Goal: Use online tool/utility: Utilize a website feature to perform a specific function

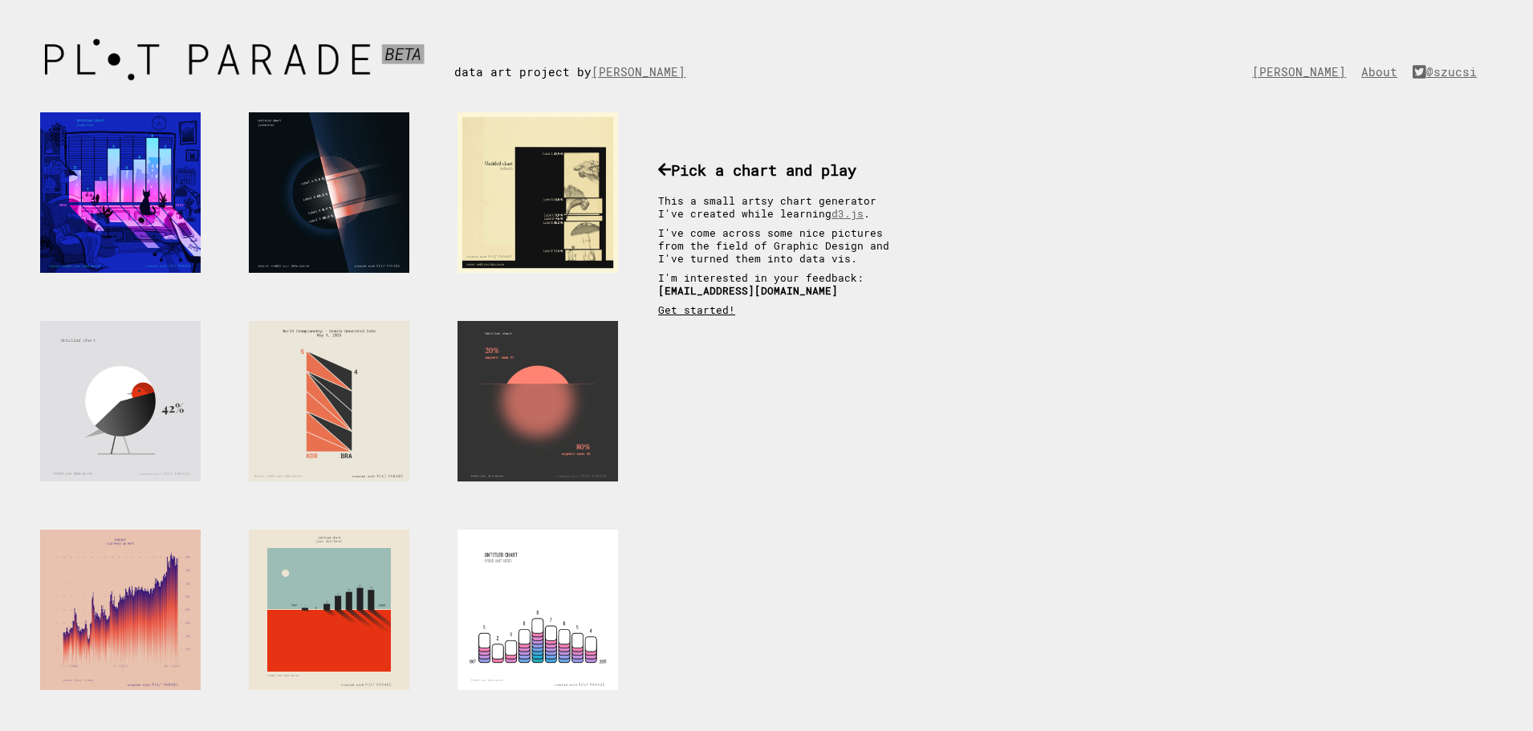
click at [685, 311] on link "Get started!" at bounding box center [696, 309] width 77 height 13
click at [679, 313] on link "Get started!" at bounding box center [696, 309] width 77 height 13
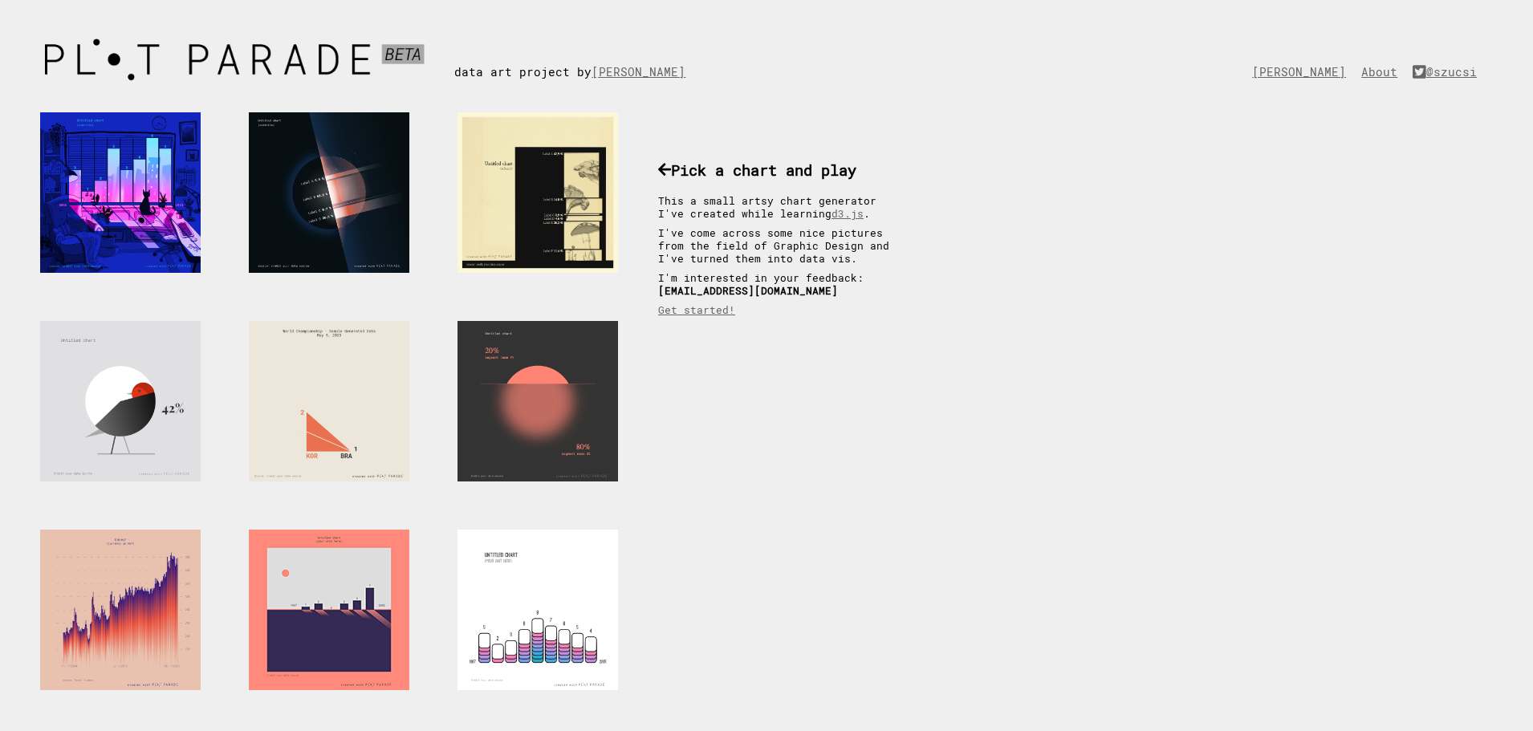
click at [291, 609] on div at bounding box center [329, 610] width 161 height 161
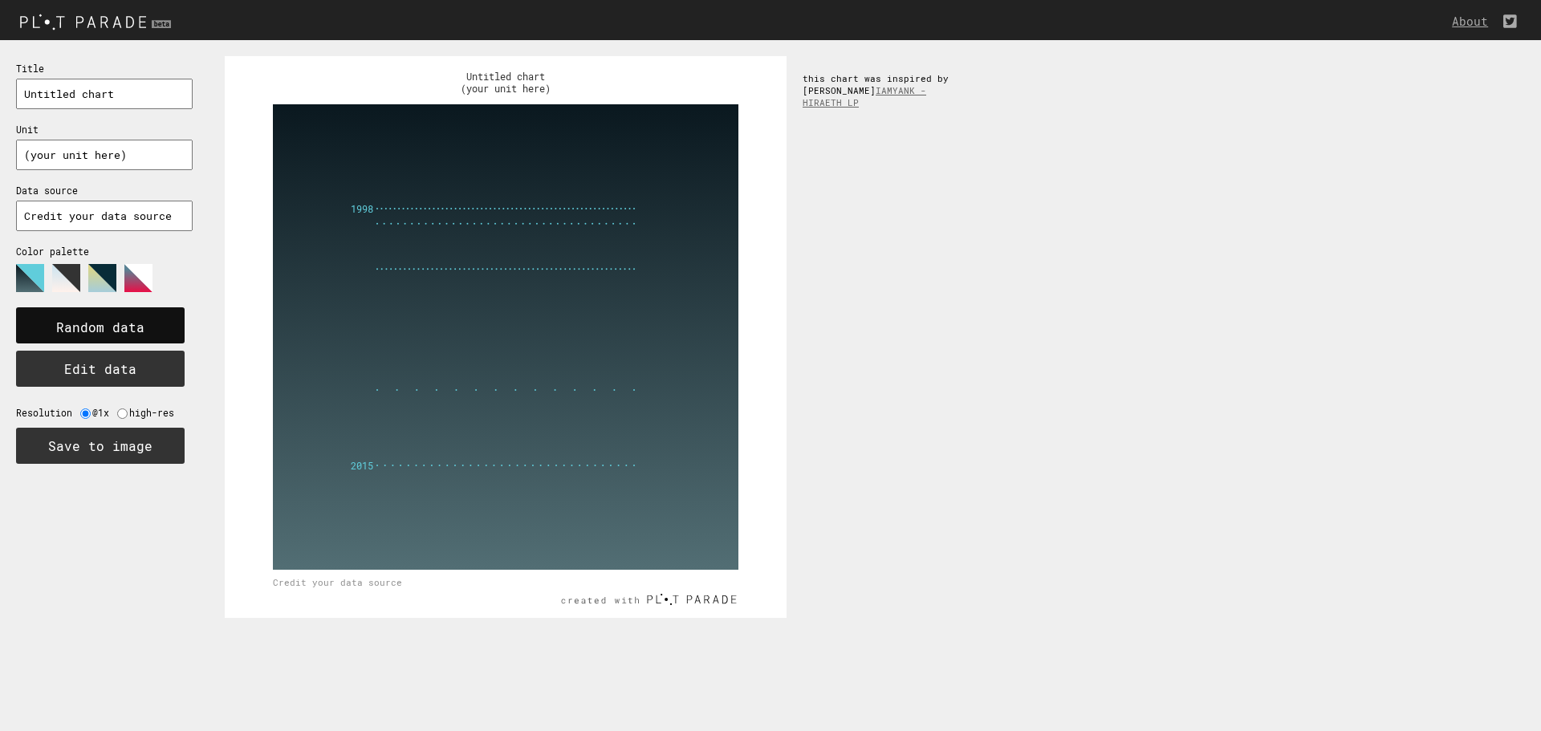
click at [137, 333] on text "Random data" at bounding box center [100, 327] width 88 height 17
click at [124, 335] on text "Random data" at bounding box center [100, 327] width 88 height 17
click at [124, 415] on input "radio" at bounding box center [122, 414] width 10 height 10
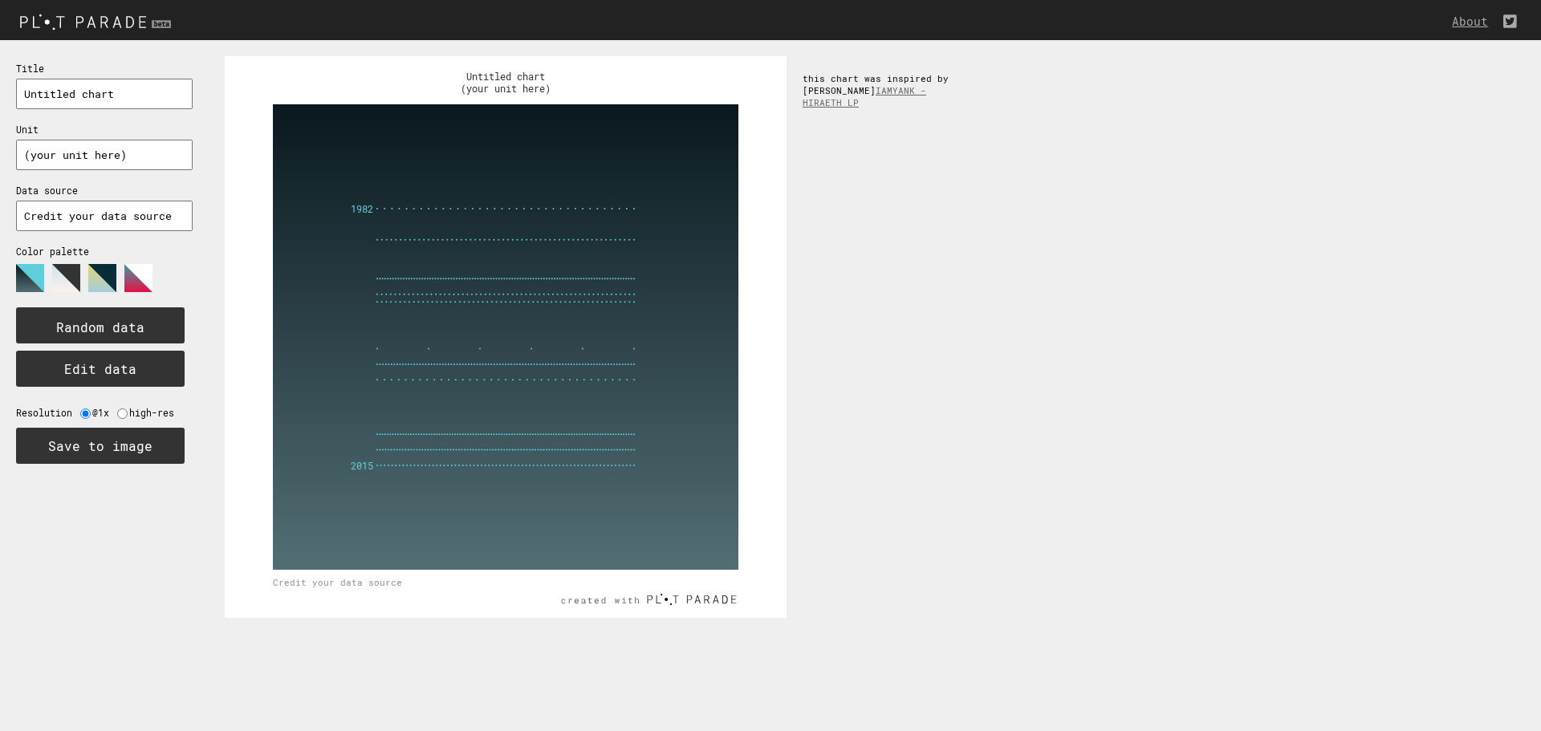
radio input "true"
click at [107, 319] on text "Random data" at bounding box center [100, 327] width 88 height 17
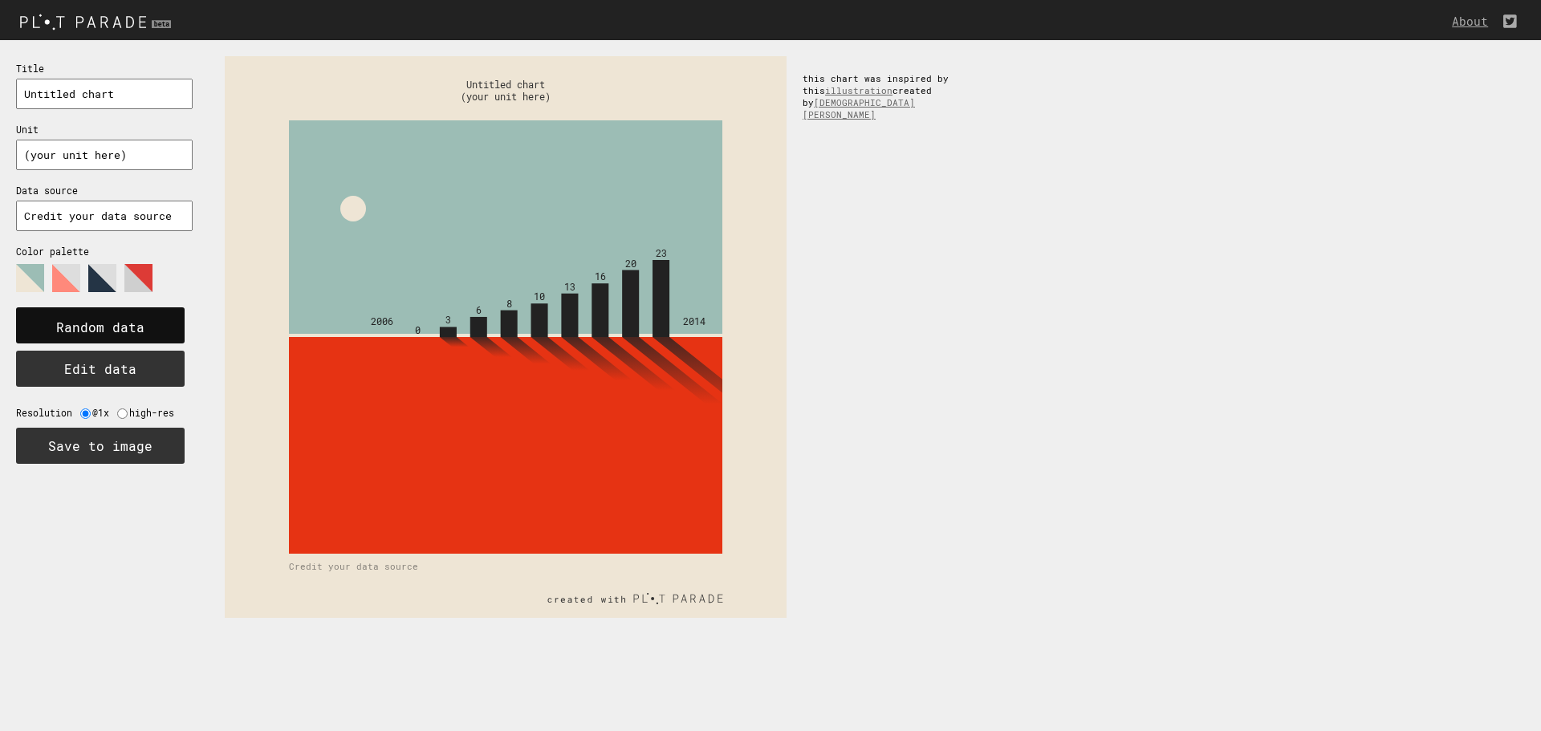
click at [153, 336] on rect at bounding box center [100, 325] width 169 height 36
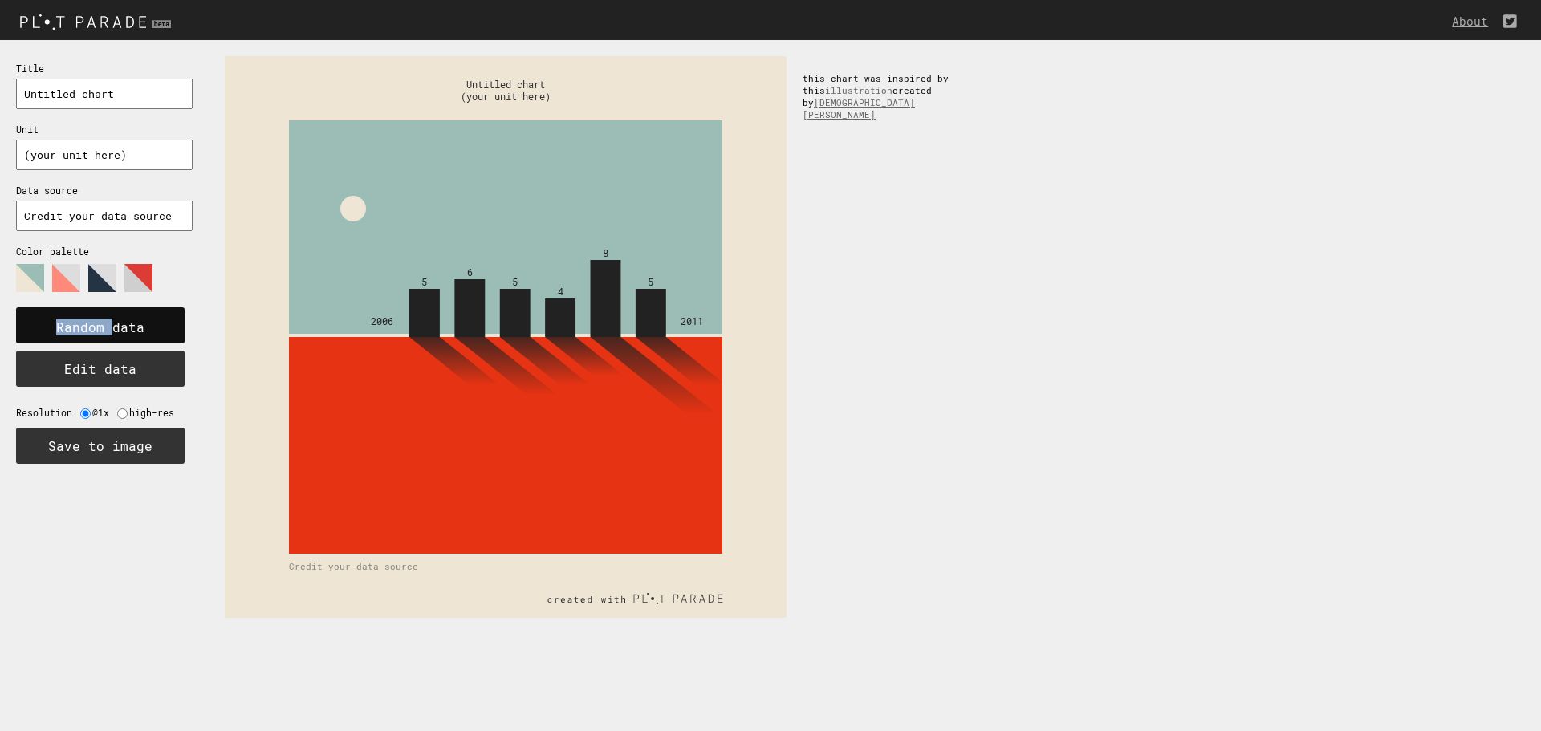
click at [153, 336] on rect at bounding box center [100, 325] width 169 height 36
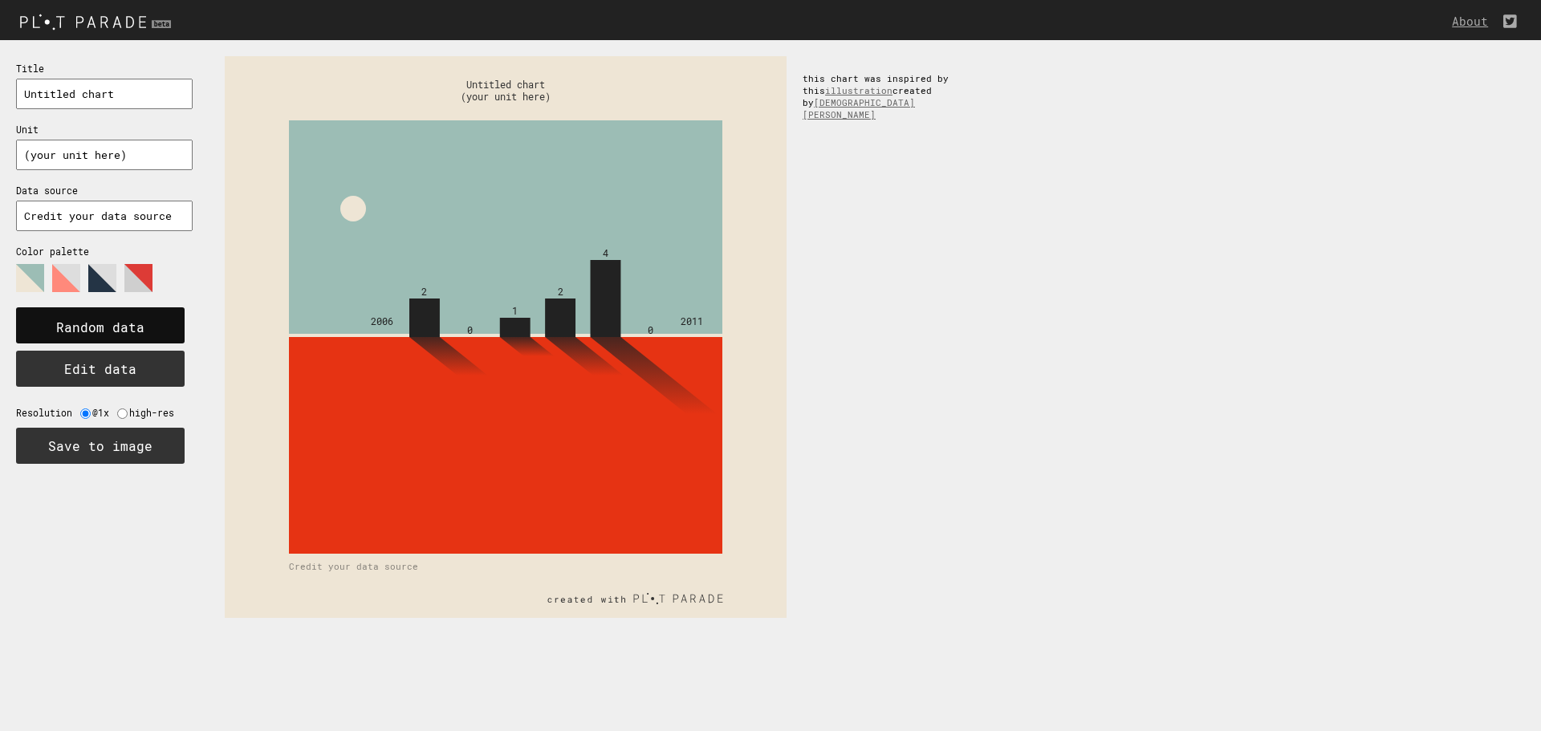
click at [153, 336] on rect at bounding box center [100, 325] width 169 height 36
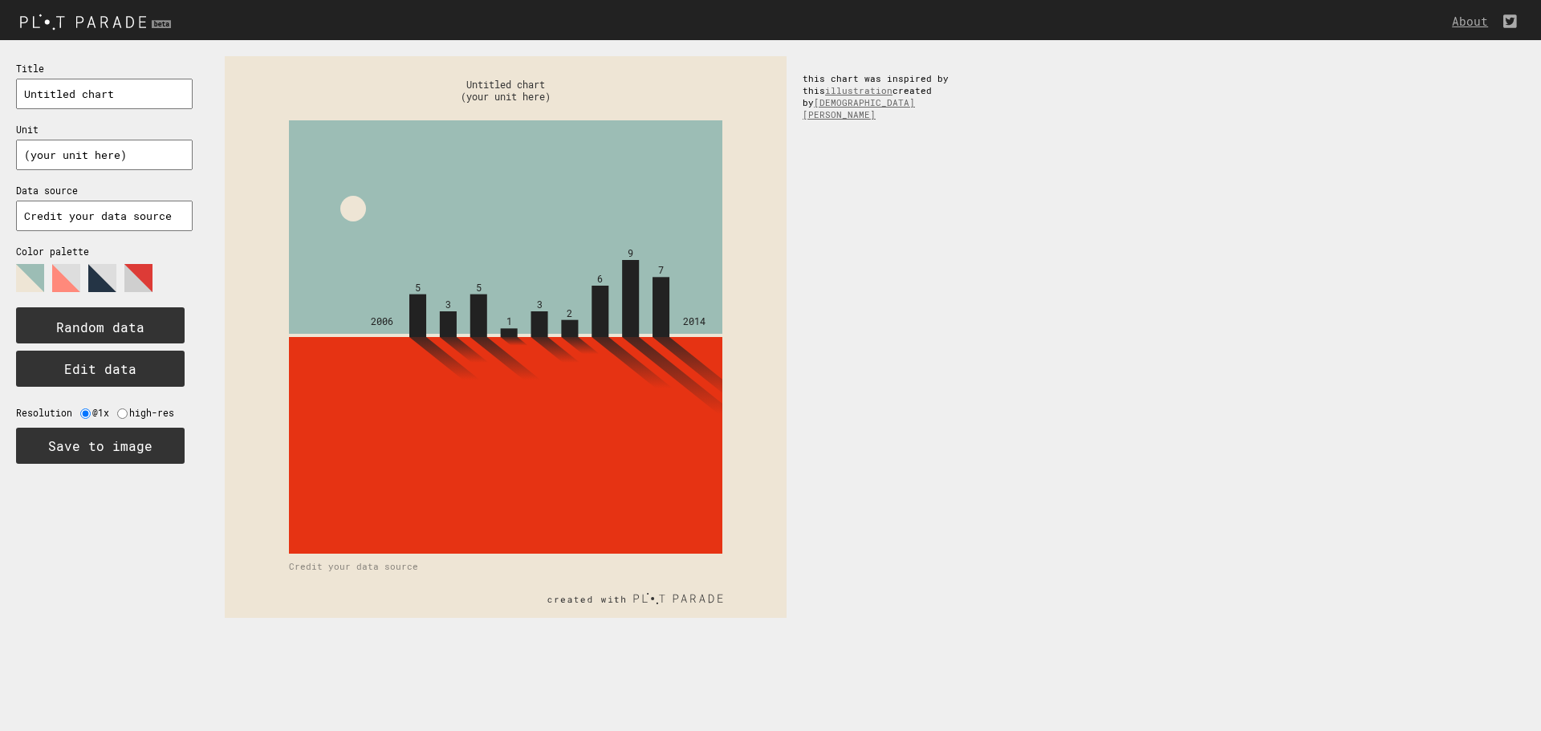
drag, startPoint x: 359, startPoint y: 204, endPoint x: 379, endPoint y: 211, distance: 21.3
click at [379, 211] on rect at bounding box center [506, 337] width 562 height 562
